Goal: Obtain resource: Download file/media

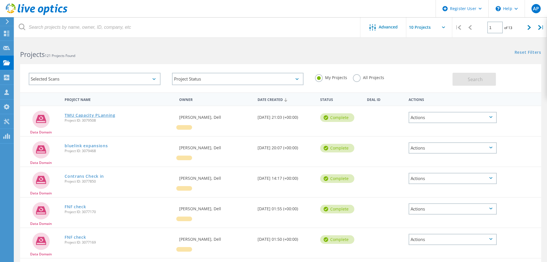
click at [102, 115] on link "TMU Capacity PLanning" at bounding box center [90, 115] width 51 height 4
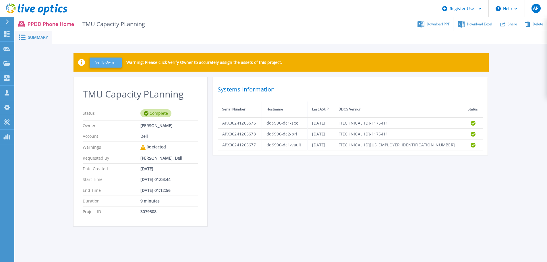
click at [111, 65] on button "Verify Owner" at bounding box center [106, 62] width 32 height 10
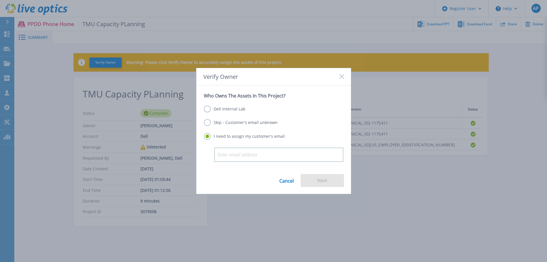
click at [227, 102] on div "Dell Internal Lab Skip - Customer's email unknown I need to assign my customer'…" at bounding box center [274, 122] width 140 height 49
click at [231, 108] on label "Dell Internal Lab" at bounding box center [225, 108] width 42 height 7
click at [0, 0] on input "Dell Internal Lab" at bounding box center [0, 0] width 0 height 0
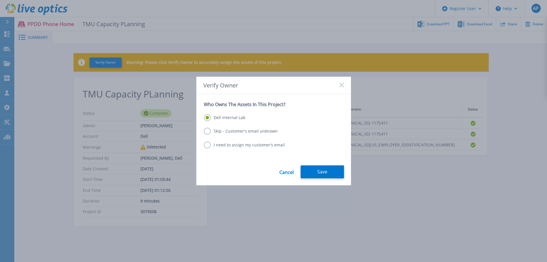
drag, startPoint x: 312, startPoint y: 167, endPoint x: 398, endPoint y: 137, distance: 90.9
click at [312, 167] on button "Save" at bounding box center [322, 171] width 43 height 13
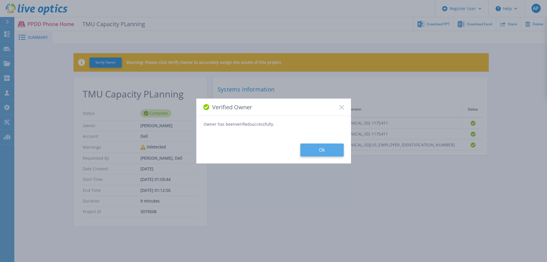
click at [320, 147] on button "Ok" at bounding box center [321, 149] width 43 height 13
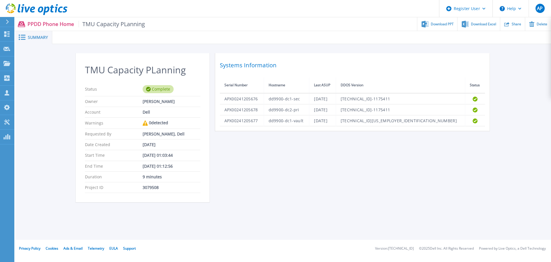
click at [439, 24] on span "Download PPT" at bounding box center [442, 23] width 23 height 3
